Goal: Information Seeking & Learning: Find specific fact

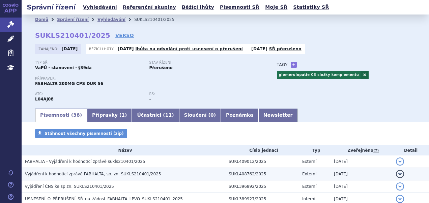
scroll to position [67, 0]
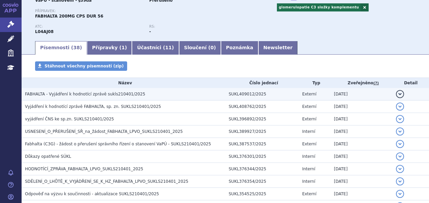
click at [113, 100] on td "FABHALTA - Vyjádření k hodnotící zprávě sukls210401/2025" at bounding box center [124, 94] width 204 height 12
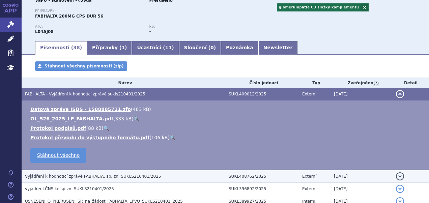
click at [52, 174] on span "Vyjádření k hodnotící zprávě FABHALTA, sp. zn. SUKLS210401/2025" at bounding box center [93, 176] width 136 height 5
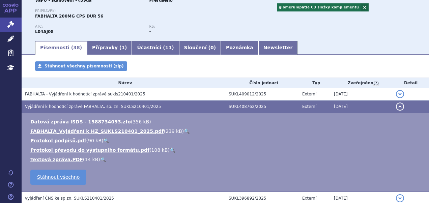
click at [184, 131] on link "🔍" at bounding box center [187, 130] width 6 height 5
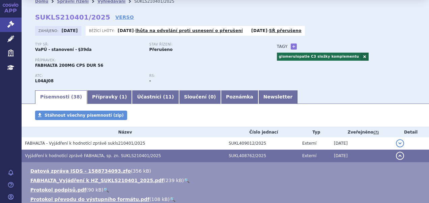
scroll to position [34, 0]
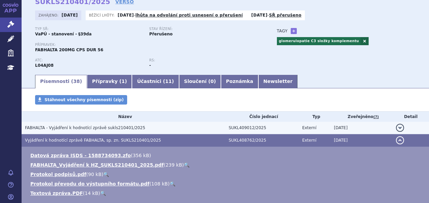
click at [90, 127] on span "FABHALTA - Vyjádření k hodnotící zprávě sukls210401/2025" at bounding box center [85, 127] width 120 height 5
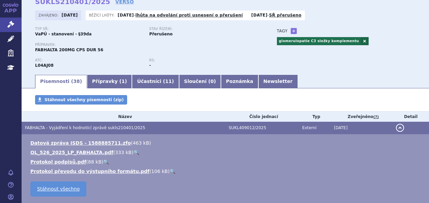
click at [134, 152] on link "🔍" at bounding box center [137, 152] width 6 height 5
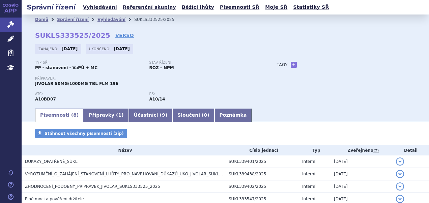
click at [405, 67] on div "Tagy + Přidat" at bounding box center [339, 65] width 152 height 8
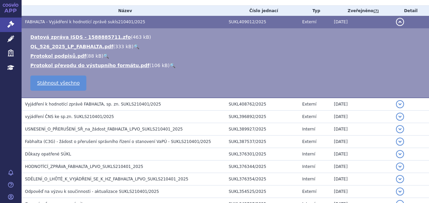
scroll to position [148, 0]
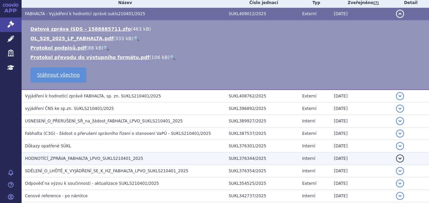
click at [71, 157] on span "HODNOTÍCÍ_ZPRÁVA_FABHALTA_LPVO_SUKLS210401_2025" at bounding box center [84, 158] width 118 height 5
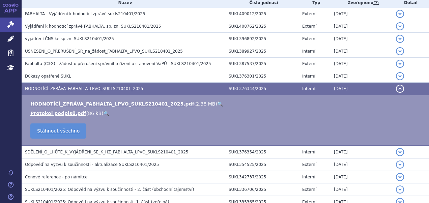
click at [217, 105] on link "🔍" at bounding box center [220, 103] width 6 height 5
